Goal: Task Accomplishment & Management: Use online tool/utility

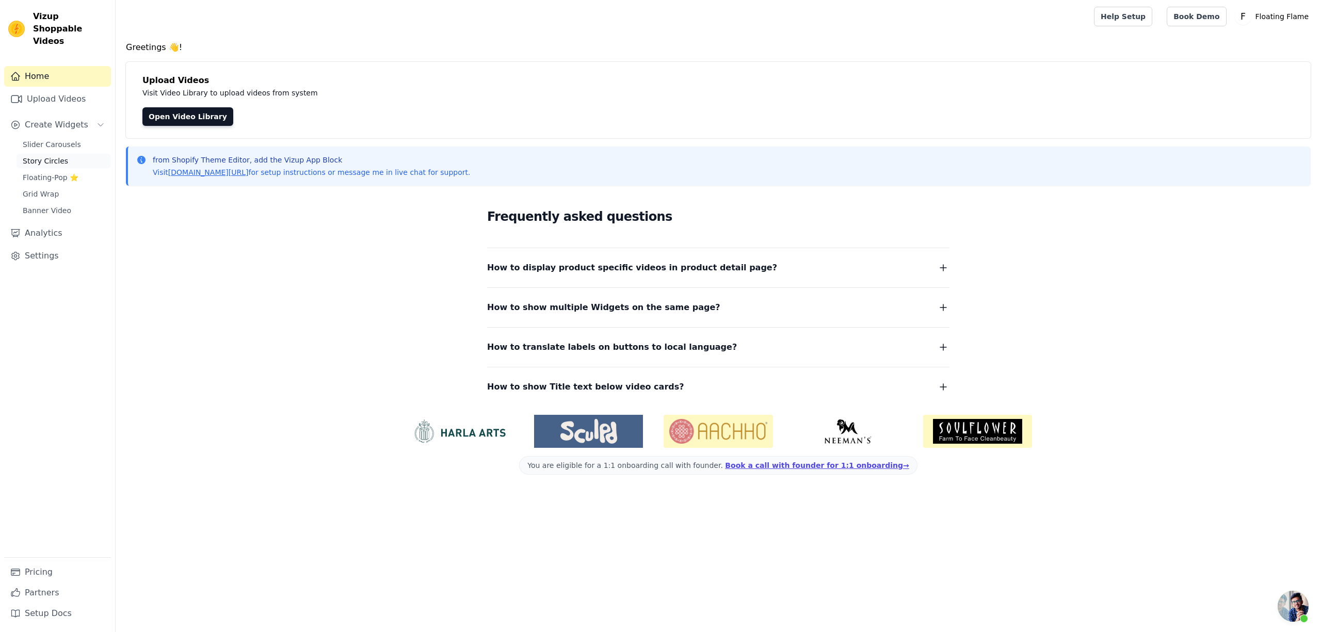
scroll to position [807, 0]
click at [42, 223] on link "Analytics" at bounding box center [57, 233] width 107 height 21
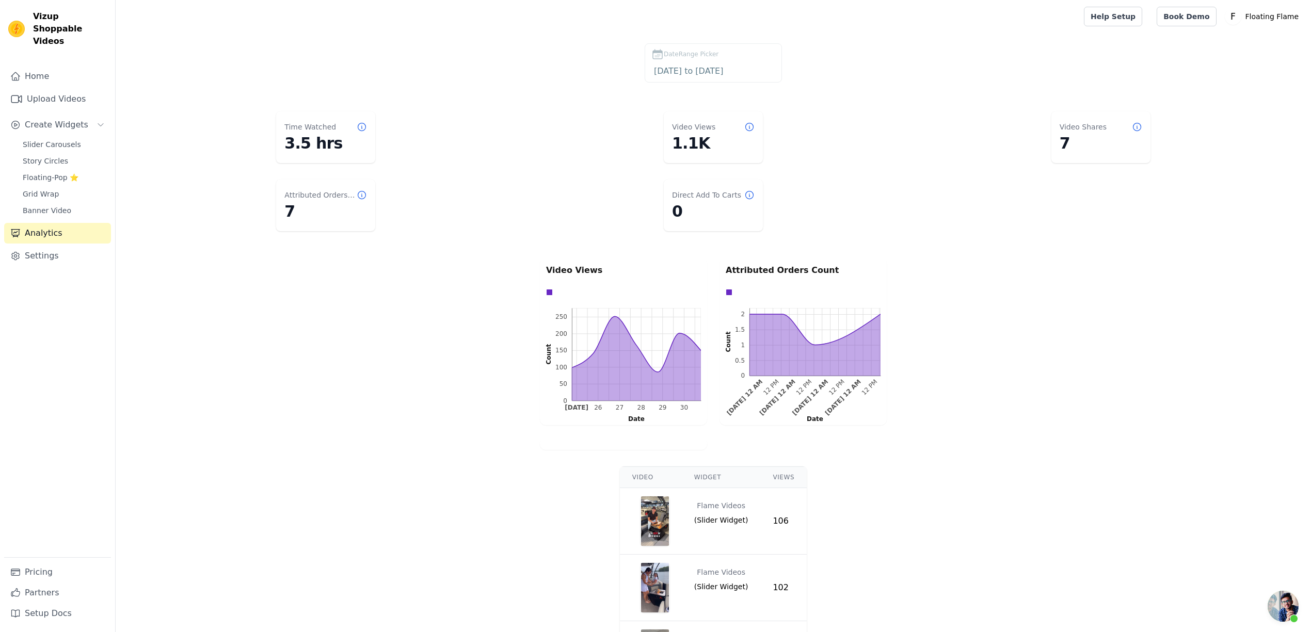
scroll to position [807, 0]
click at [706, 71] on input "[DATE] to [DATE]" at bounding box center [713, 71] width 124 height 13
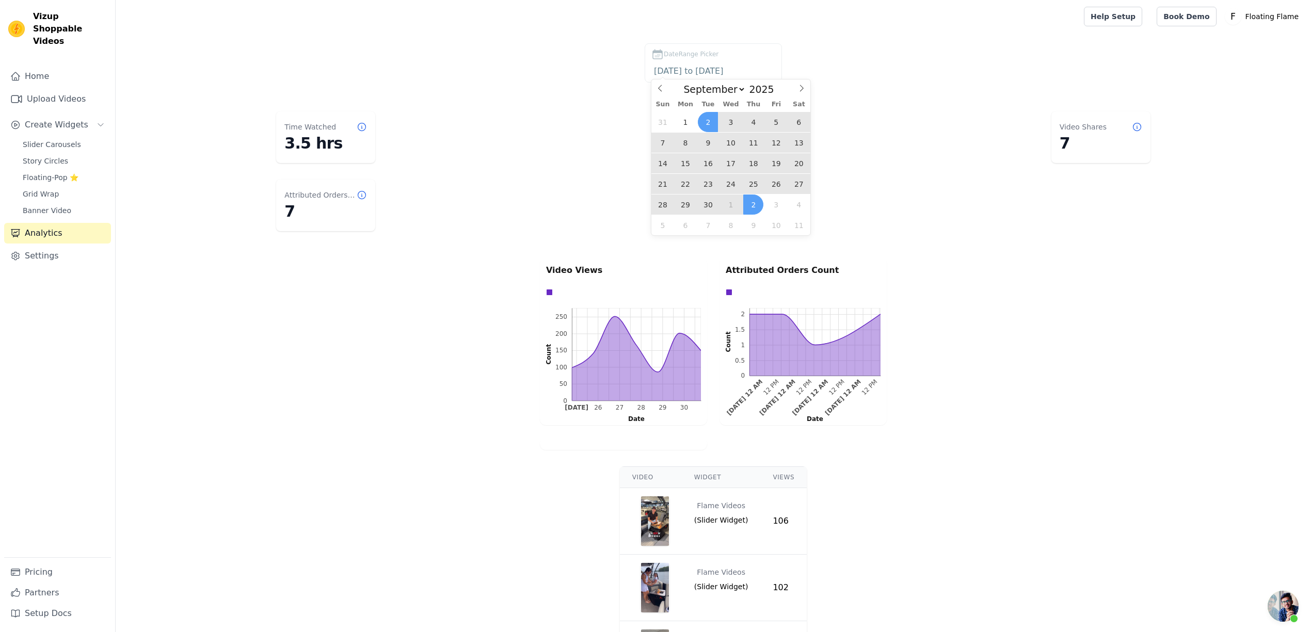
click at [683, 205] on span "29" at bounding box center [685, 205] width 20 height 20
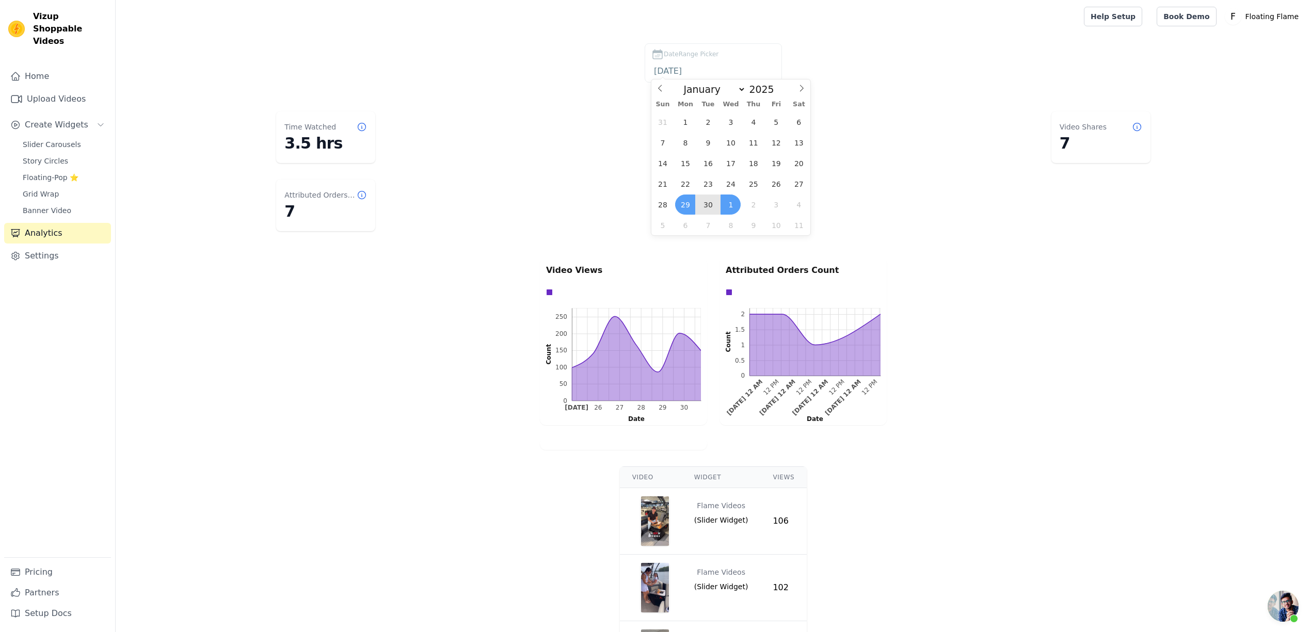
click at [719, 205] on div "31 1 2 3 4 5 6 7 8 9 10 11 12 13 14 15 16 17 18 19 20 21 22 23 24 25 26 27 28 2…" at bounding box center [730, 173] width 159 height 124
click at [728, 207] on span "1" at bounding box center [730, 205] width 20 height 20
type input "[DATE] to [DATE]"
